Goal: Task Accomplishment & Management: Manage account settings

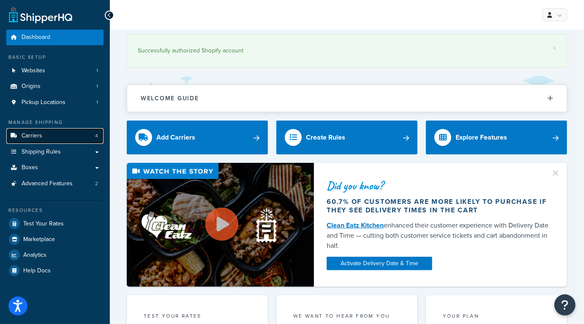
click at [46, 134] on link "Carriers 4" at bounding box center [54, 136] width 97 height 16
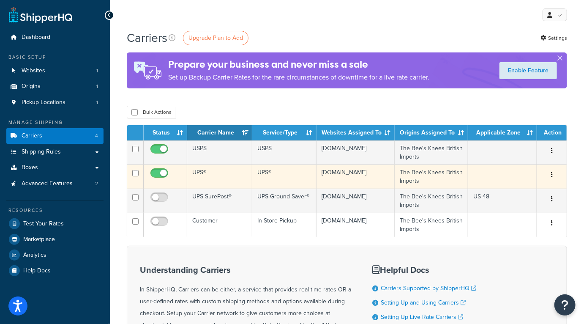
click at [551, 174] on icon "button" at bounding box center [552, 175] width 2 height 6
click at [510, 193] on link "Edit" at bounding box center [517, 191] width 67 height 17
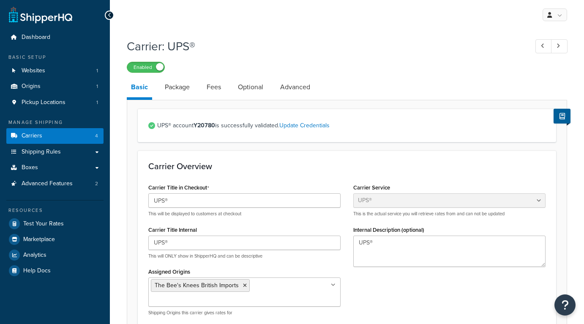
select select "ups"
